Goal: Navigation & Orientation: Find specific page/section

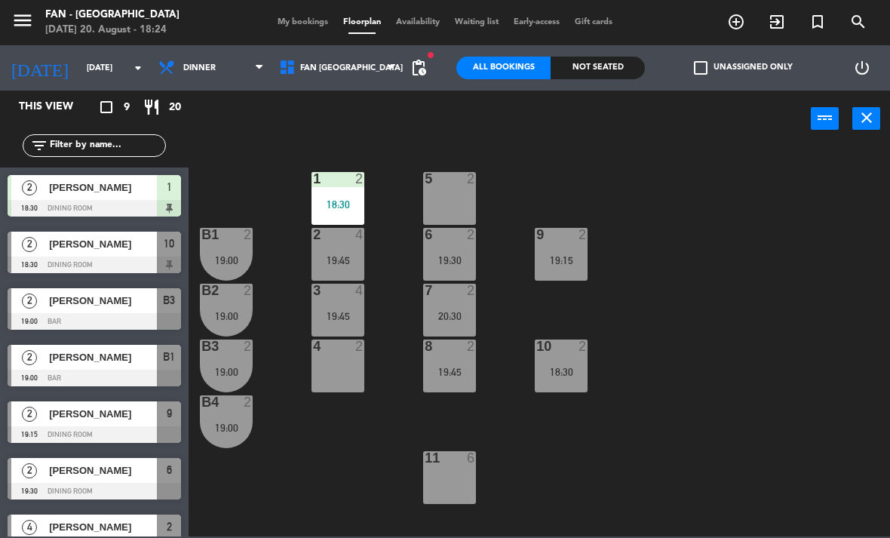
click at [289, 26] on span "My bookings" at bounding box center [303, 22] width 66 height 8
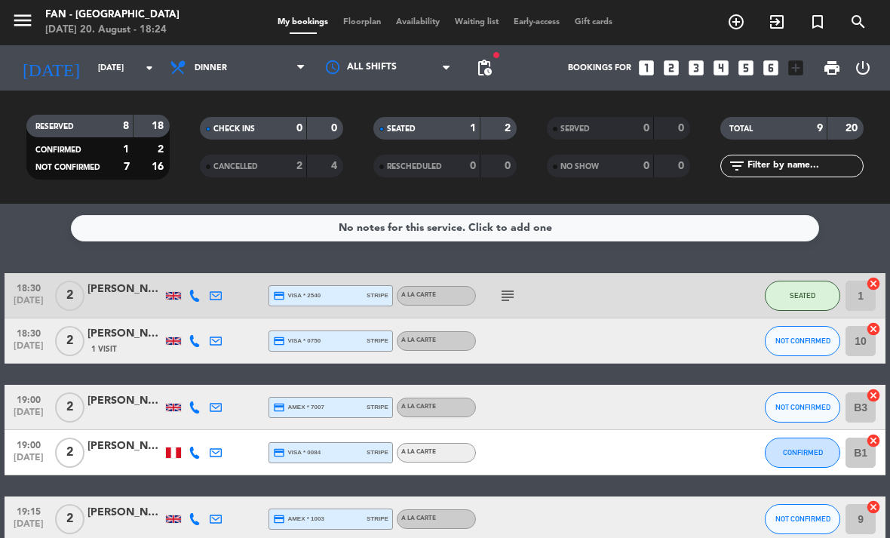
click at [361, 20] on span "Floorplan" at bounding box center [362, 22] width 53 height 8
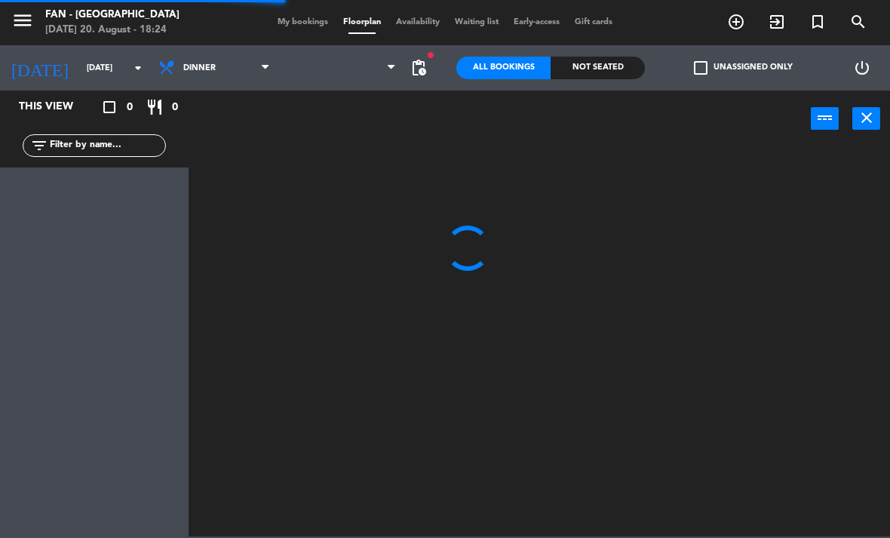
click at [410, 18] on span "Availability" at bounding box center [418, 22] width 59 height 8
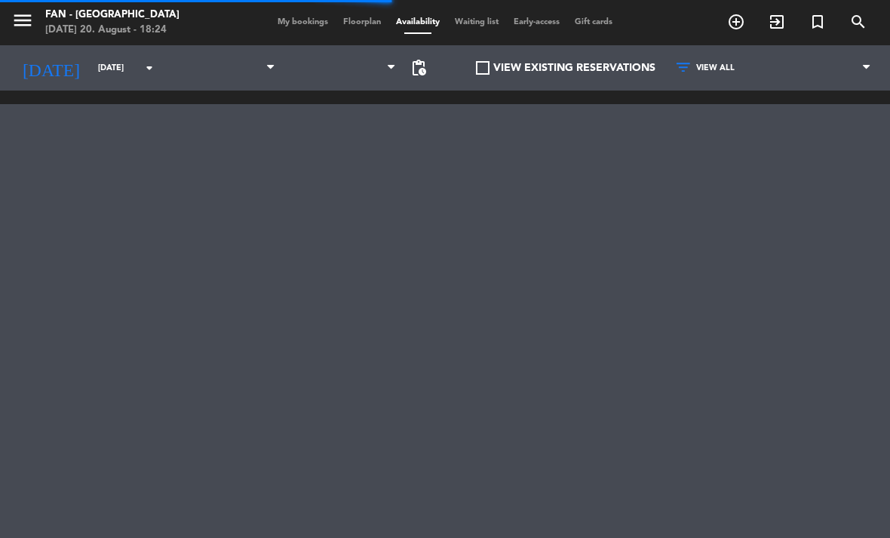
click at [277, 8] on div "menu Fan - [GEOGRAPHIC_DATA] [DATE] 20. August - 18:24 My bookings Floorplan Av…" at bounding box center [445, 22] width 890 height 45
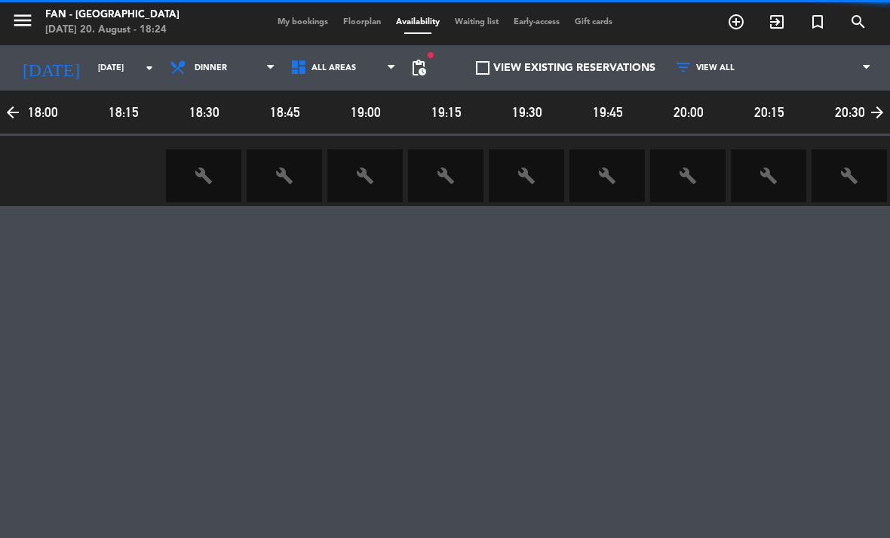
scroll to position [0, 166]
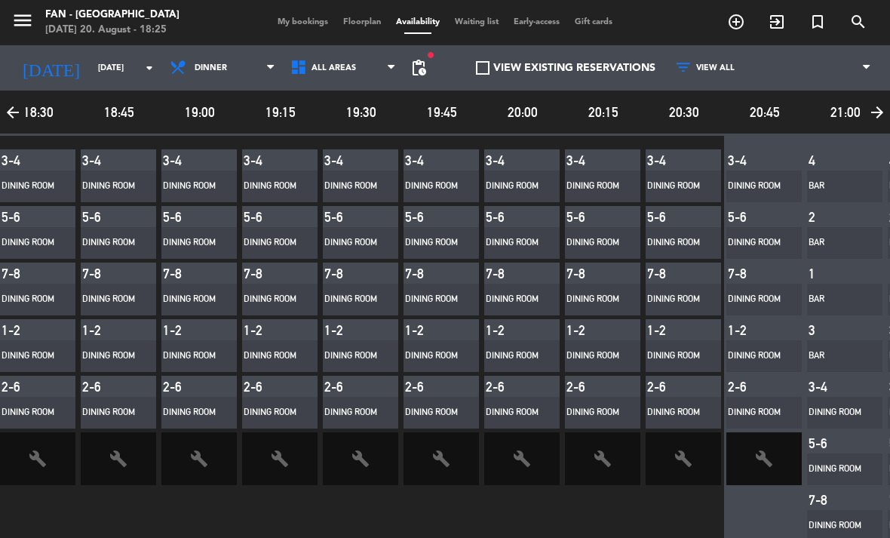
click at [304, 26] on span "My bookings" at bounding box center [303, 22] width 66 height 8
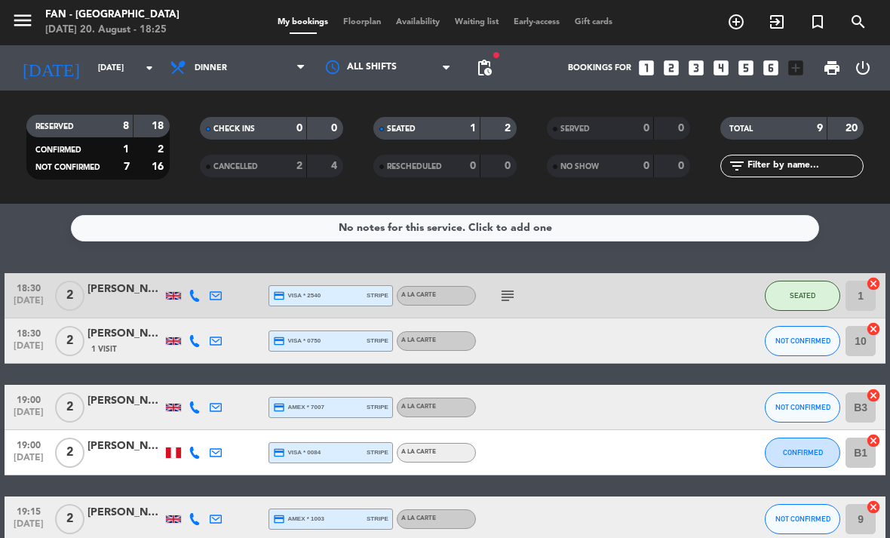
click at [552, 430] on div at bounding box center [539, 452] width 127 height 45
